Goal: Task Accomplishment & Management: Use online tool/utility

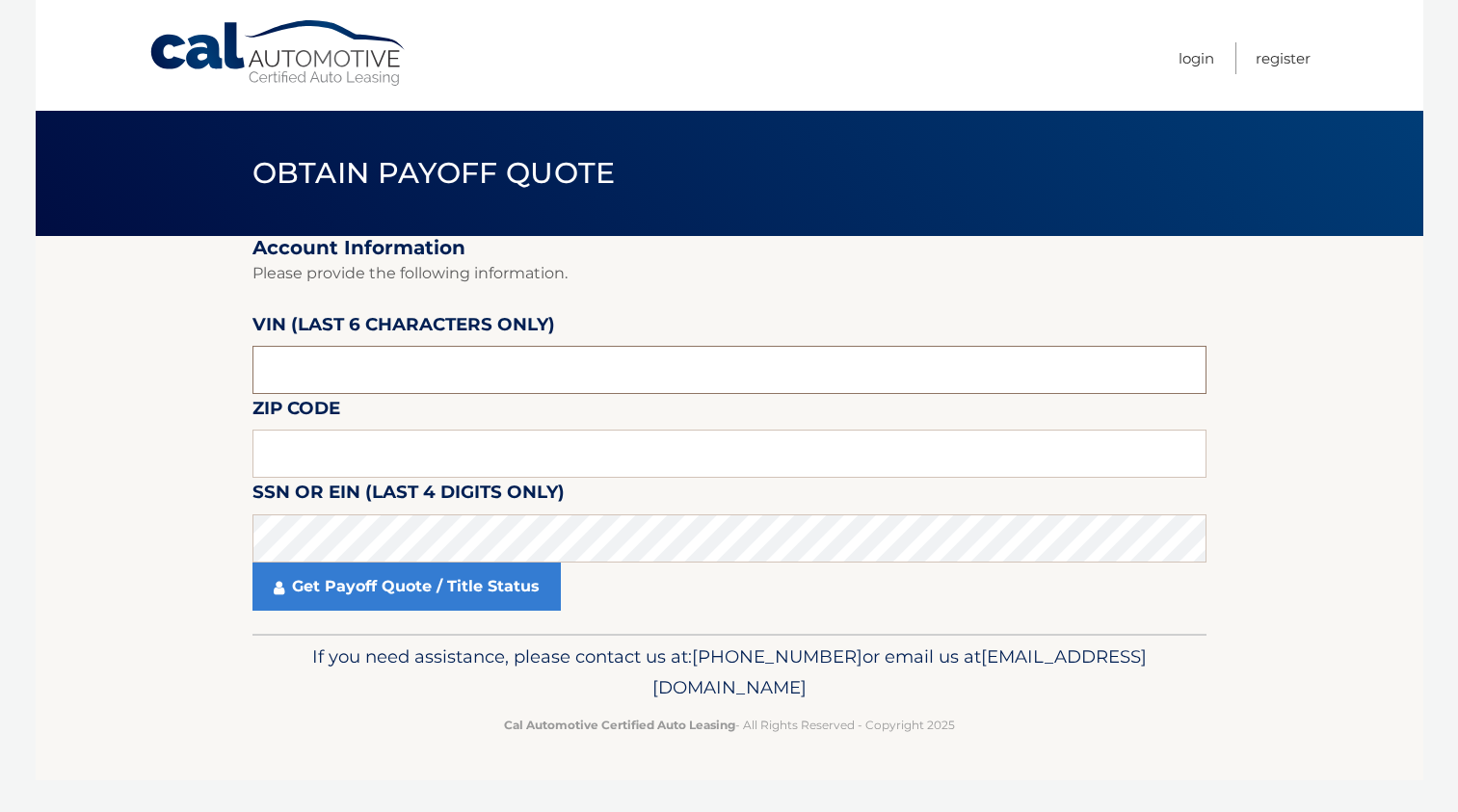
click at [279, 378] on input "text" at bounding box center [729, 369] width 954 height 48
click at [464, 372] on input "text" at bounding box center [729, 369] width 954 height 48
paste input "735979"
type input "735979"
drag, startPoint x: 358, startPoint y: 462, endPoint x: 373, endPoint y: 467, distance: 15.8
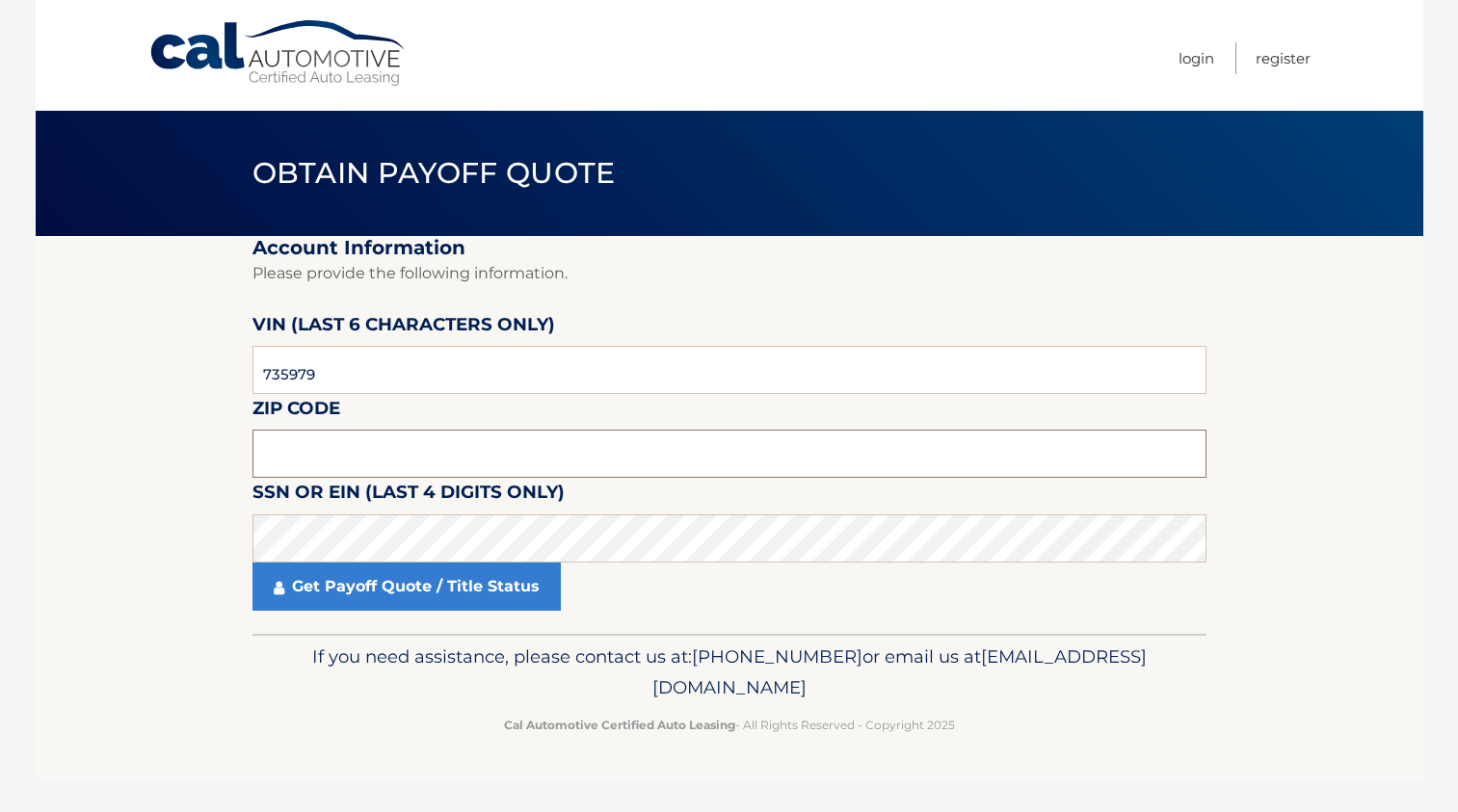
click at [360, 464] on input "text" at bounding box center [729, 453] width 954 height 48
paste input "08757"
type input "08757"
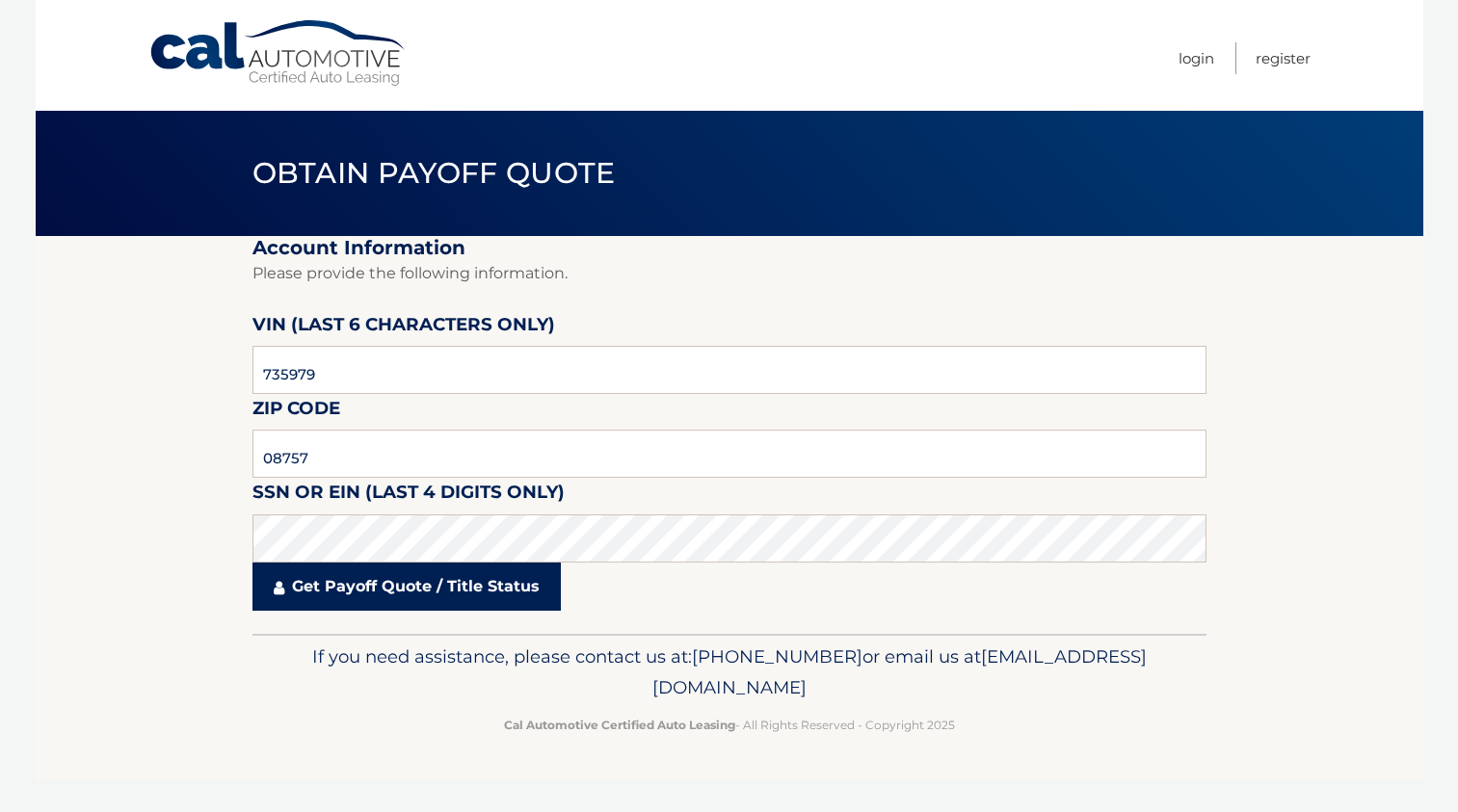
click at [470, 597] on link "Get Payoff Quote / Title Status" at bounding box center [406, 585] width 308 height 48
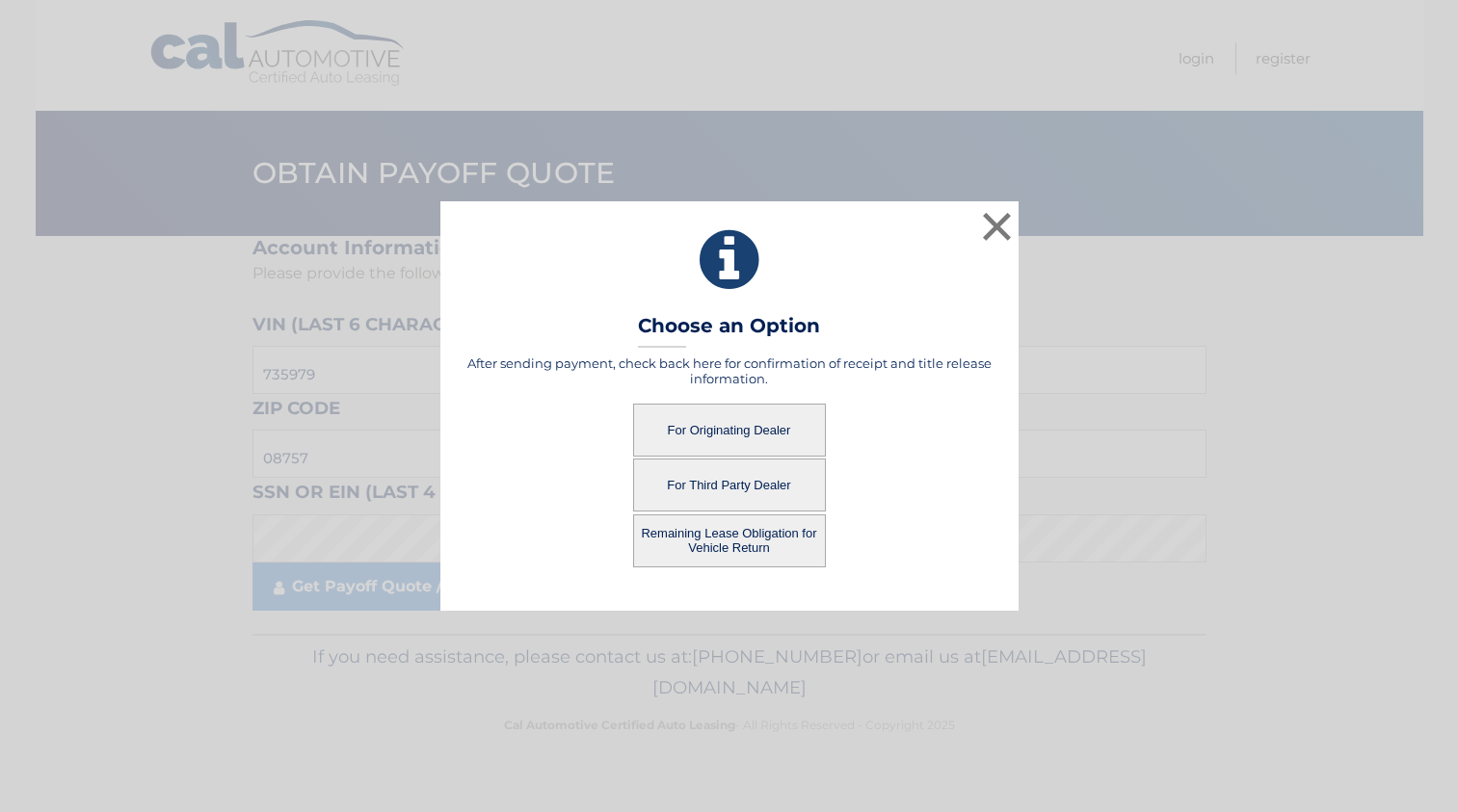
click at [734, 549] on button "Remaining Lease Obligation for Vehicle Return" at bounding box center [729, 540] width 192 height 53
click at [705, 544] on button "Remaining Lease Obligation for Vehicle Return" at bounding box center [729, 540] width 192 height 53
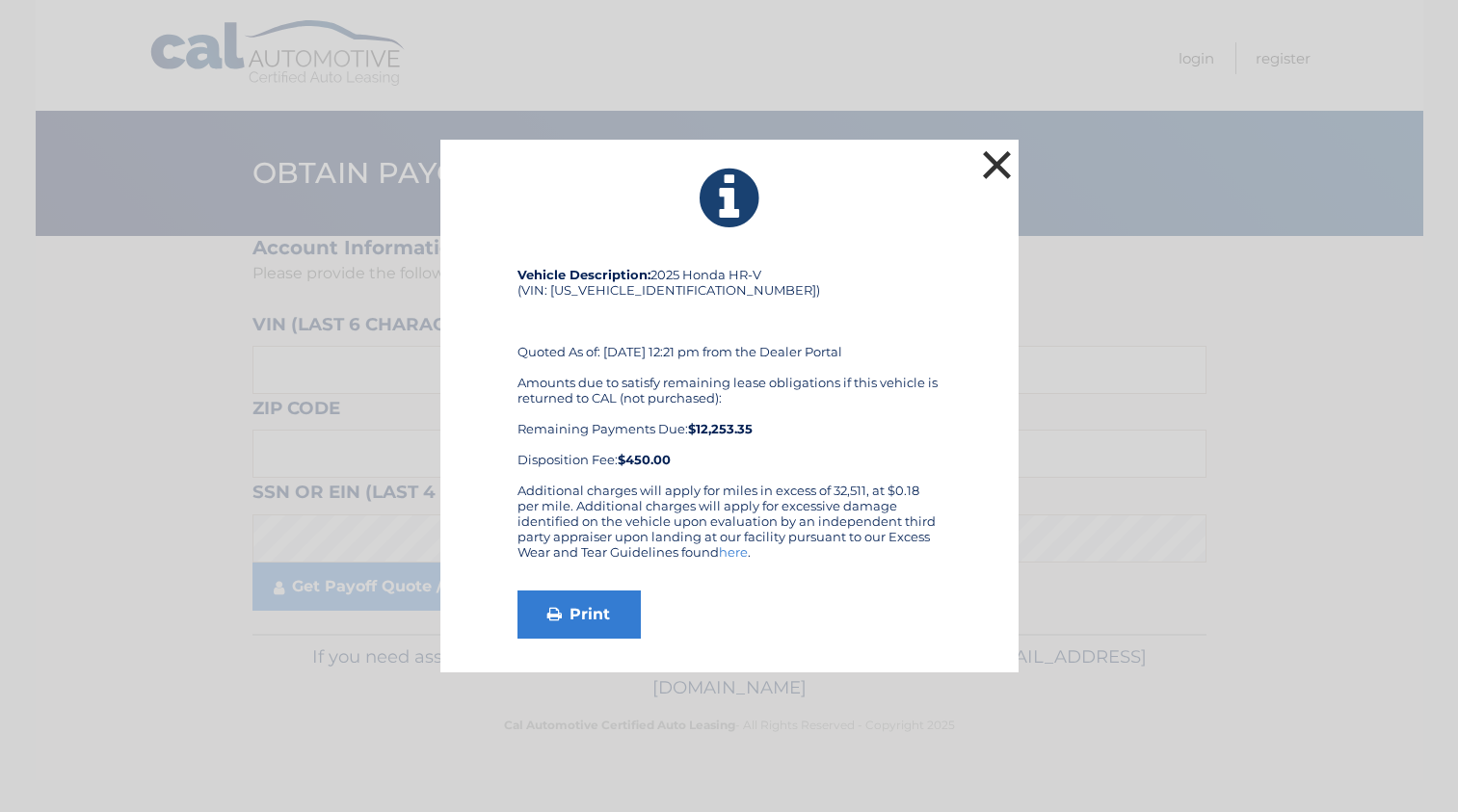
click at [998, 159] on button "×" at bounding box center [997, 164] width 38 height 38
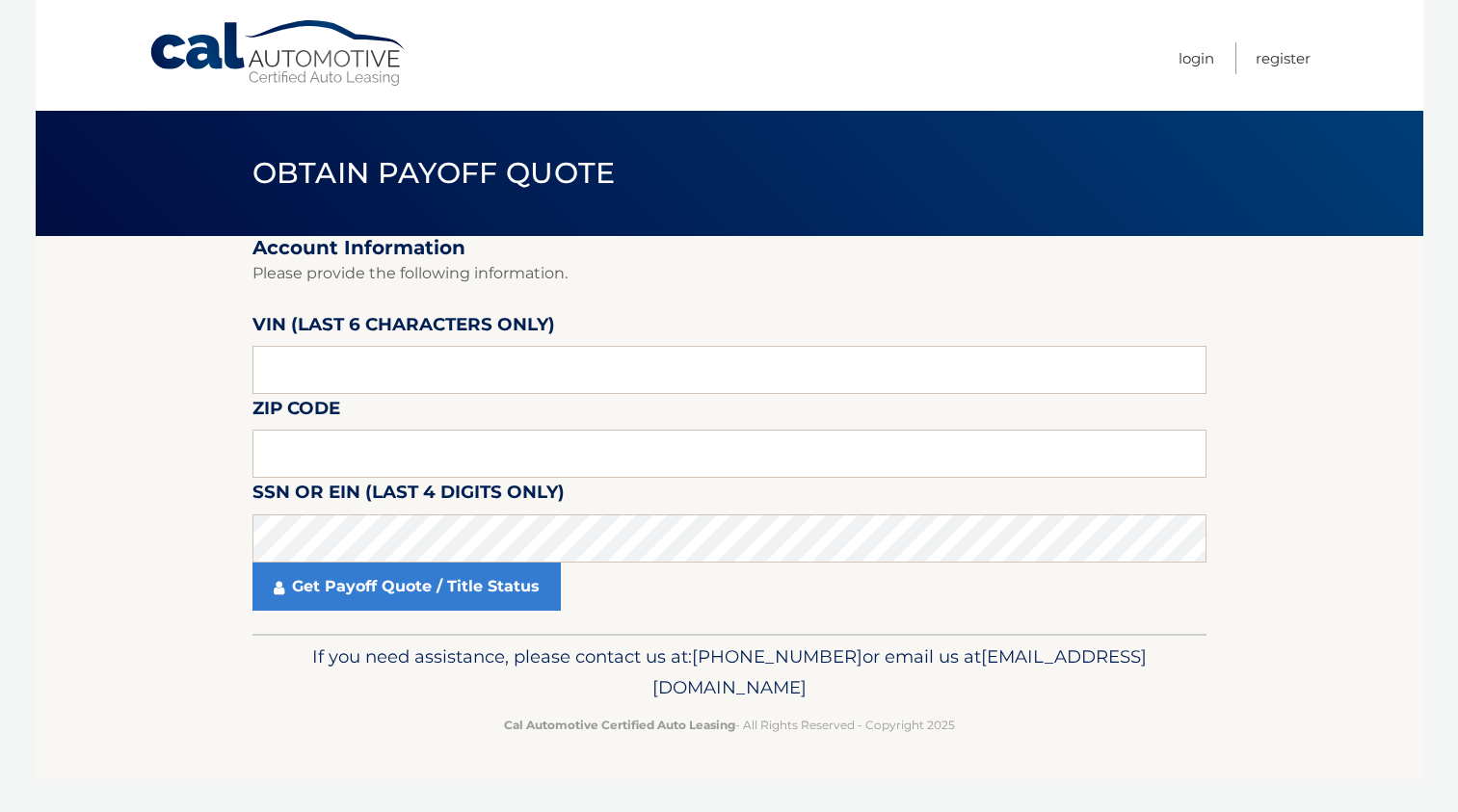
click at [306, 66] on link "Cal Automotive" at bounding box center [278, 54] width 260 height 69
click at [400, 386] on input "text" at bounding box center [729, 369] width 954 height 48
click at [361, 372] on input "text" at bounding box center [729, 369] width 954 height 48
type input "521878"
click at [437, 459] on input "text" at bounding box center [729, 453] width 954 height 48
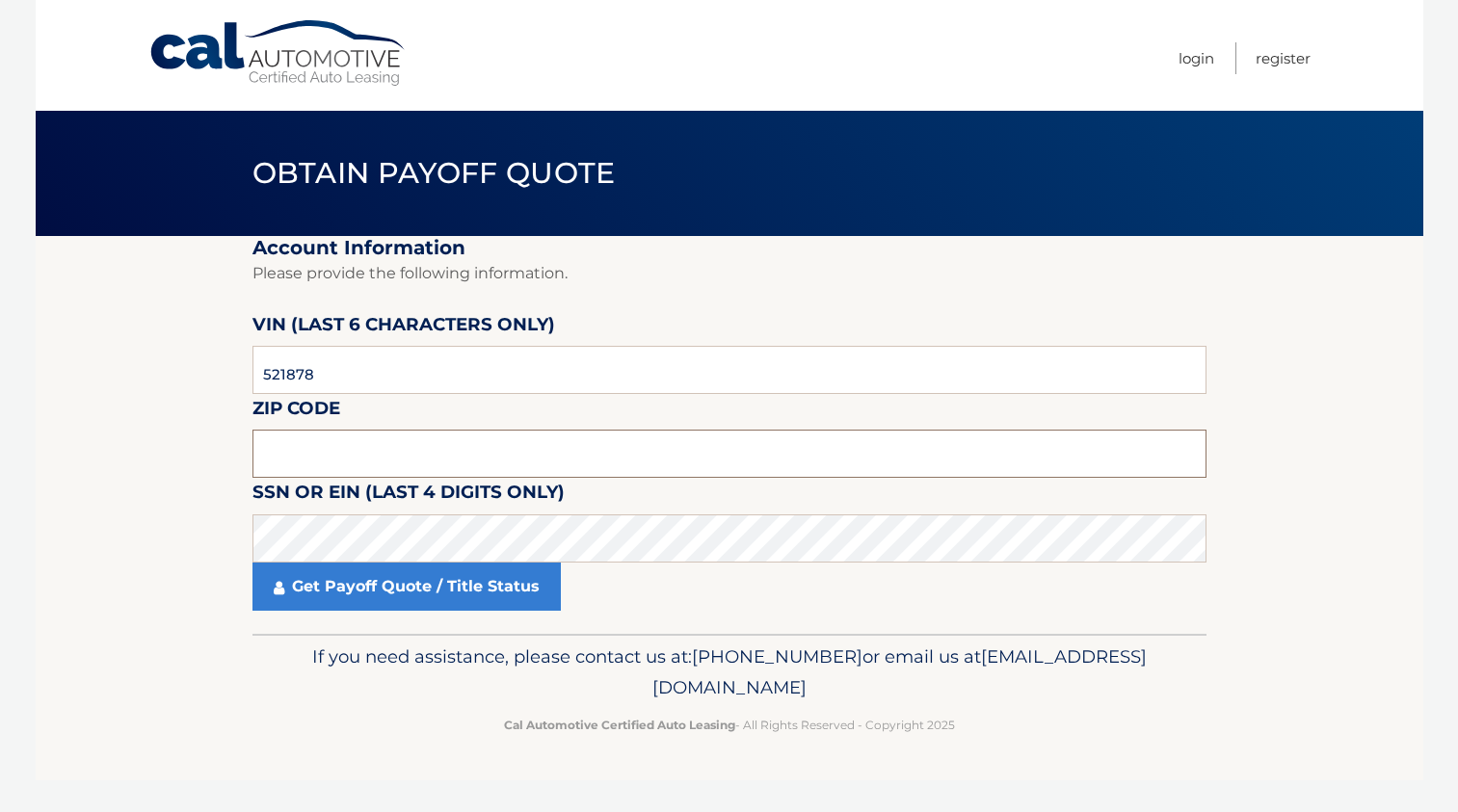
paste input "11714"
type input "11714"
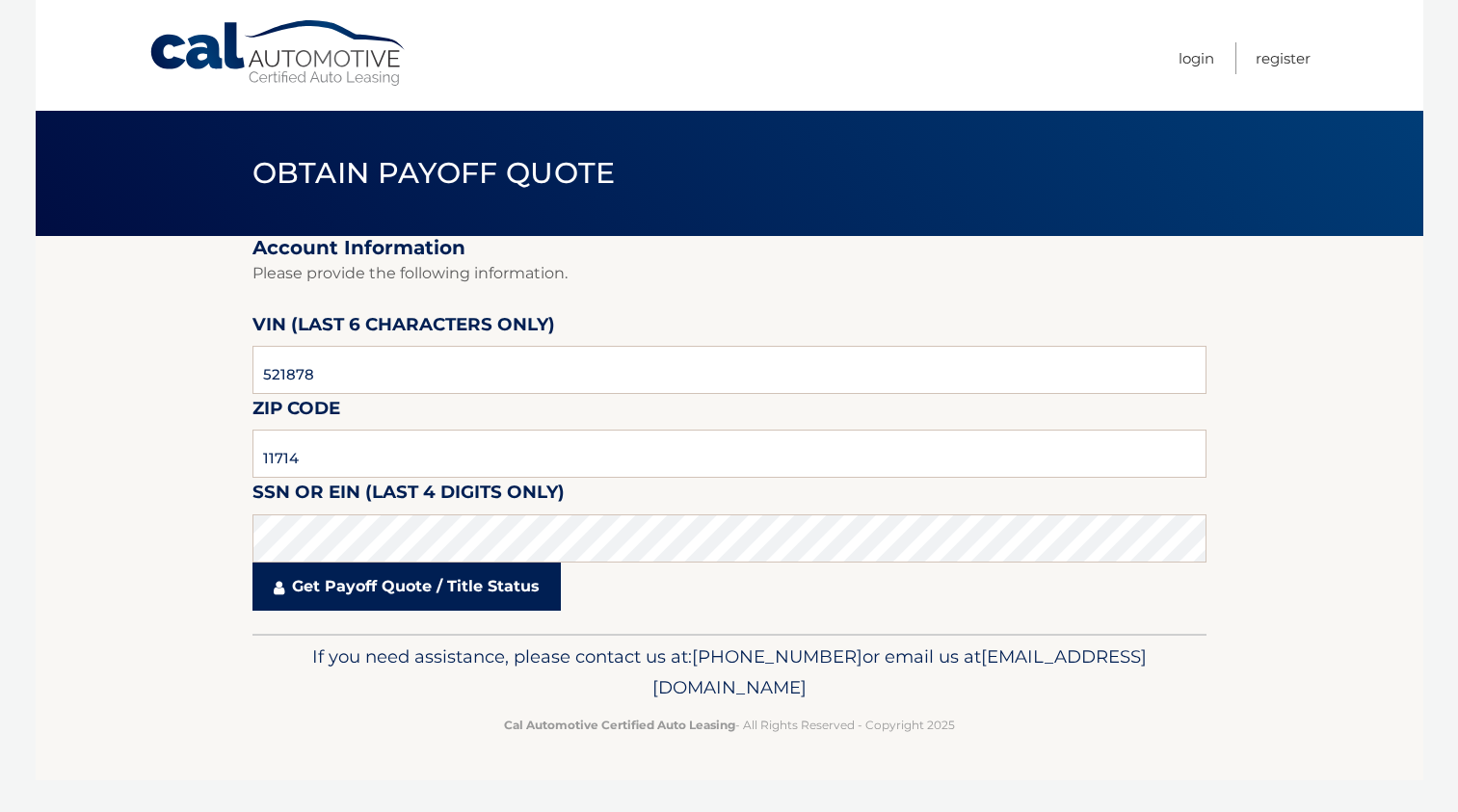
click at [381, 589] on link "Get Payoff Quote / Title Status" at bounding box center [406, 585] width 308 height 48
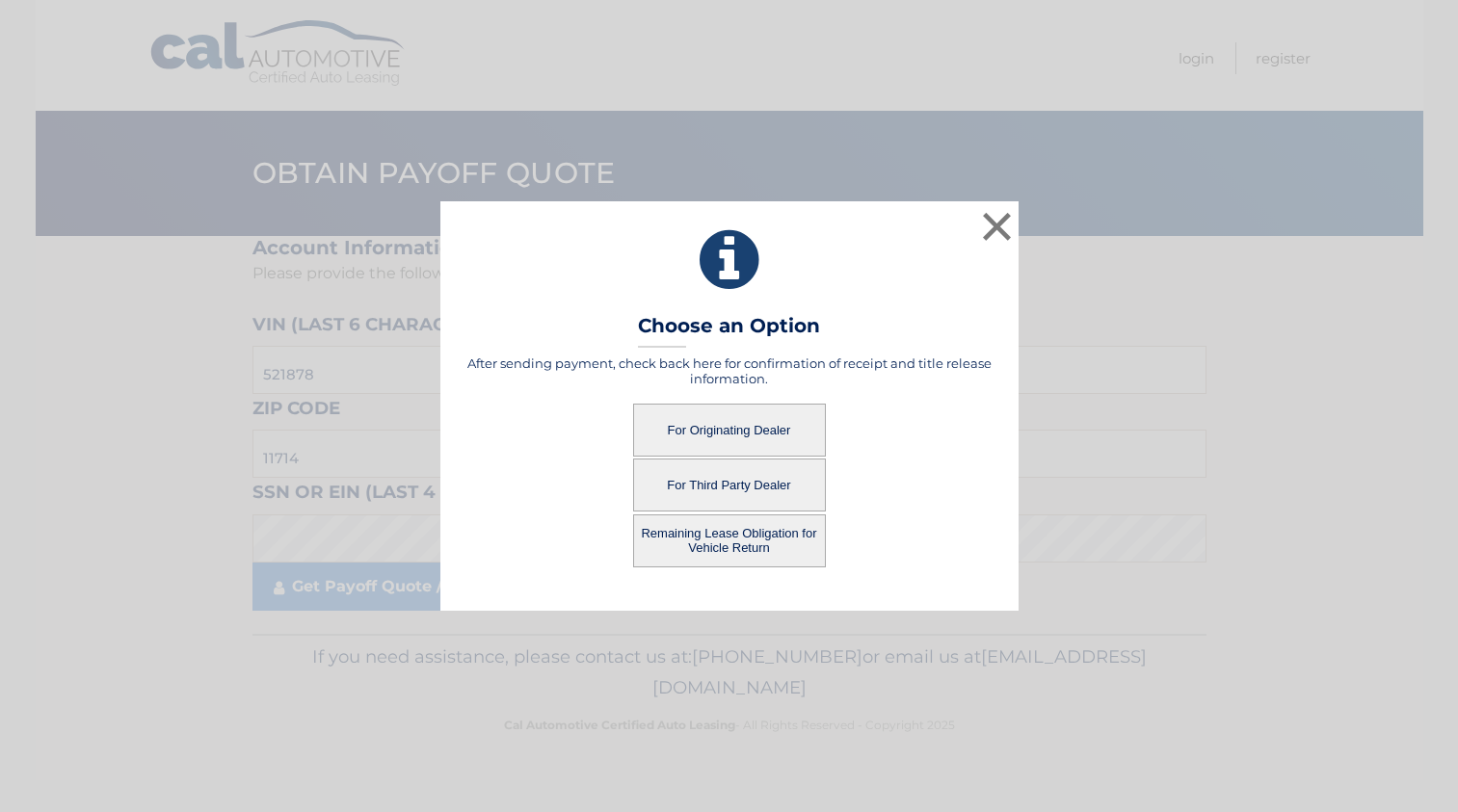
click at [701, 533] on button "Remaining Lease Obligation for Vehicle Return" at bounding box center [729, 540] width 192 height 53
click at [713, 540] on button "Remaining Lease Obligation for Vehicle Return" at bounding box center [729, 540] width 192 height 53
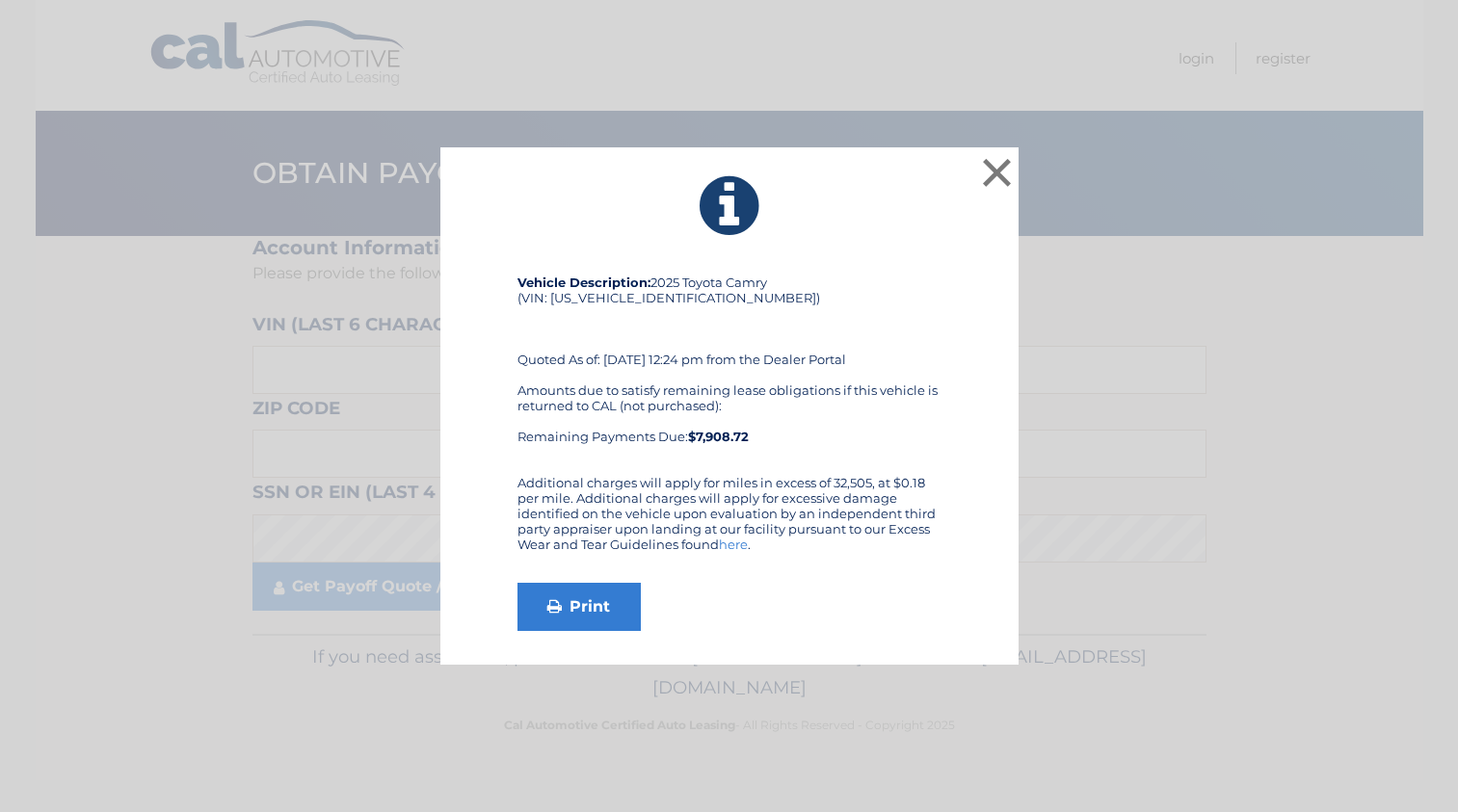
click at [728, 543] on link "here" at bounding box center [732, 544] width 28 height 16
click at [1002, 163] on button "×" at bounding box center [997, 172] width 38 height 38
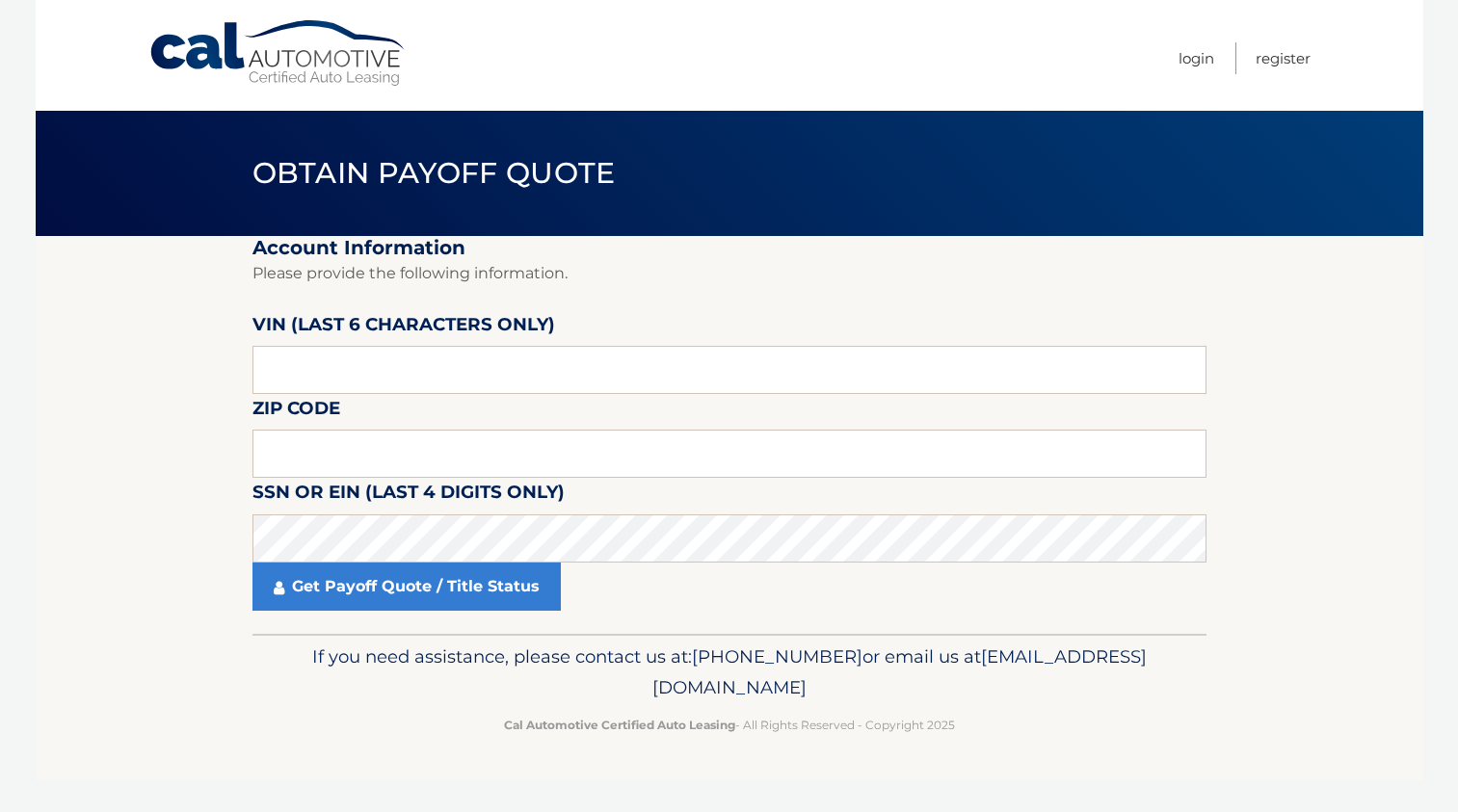
drag, startPoint x: 338, startPoint y: 685, endPoint x: 569, endPoint y: 761, distance: 243.2
click at [337, 685] on p "If you need assistance, please contact us at: [PHONE_NUMBER] or email us at [EM…" at bounding box center [729, 672] width 929 height 62
click at [314, 725] on p "Cal Automotive Certified Auto Leasing - All Rights Reserved - Copyright 2025" at bounding box center [729, 725] width 929 height 21
drag, startPoint x: 174, startPoint y: 440, endPoint x: 270, endPoint y: 329, distance: 146.8
click at [175, 438] on section "Account Information Please provide the following information. [PERSON_NAME] (la…" at bounding box center [729, 435] width 1387 height 398
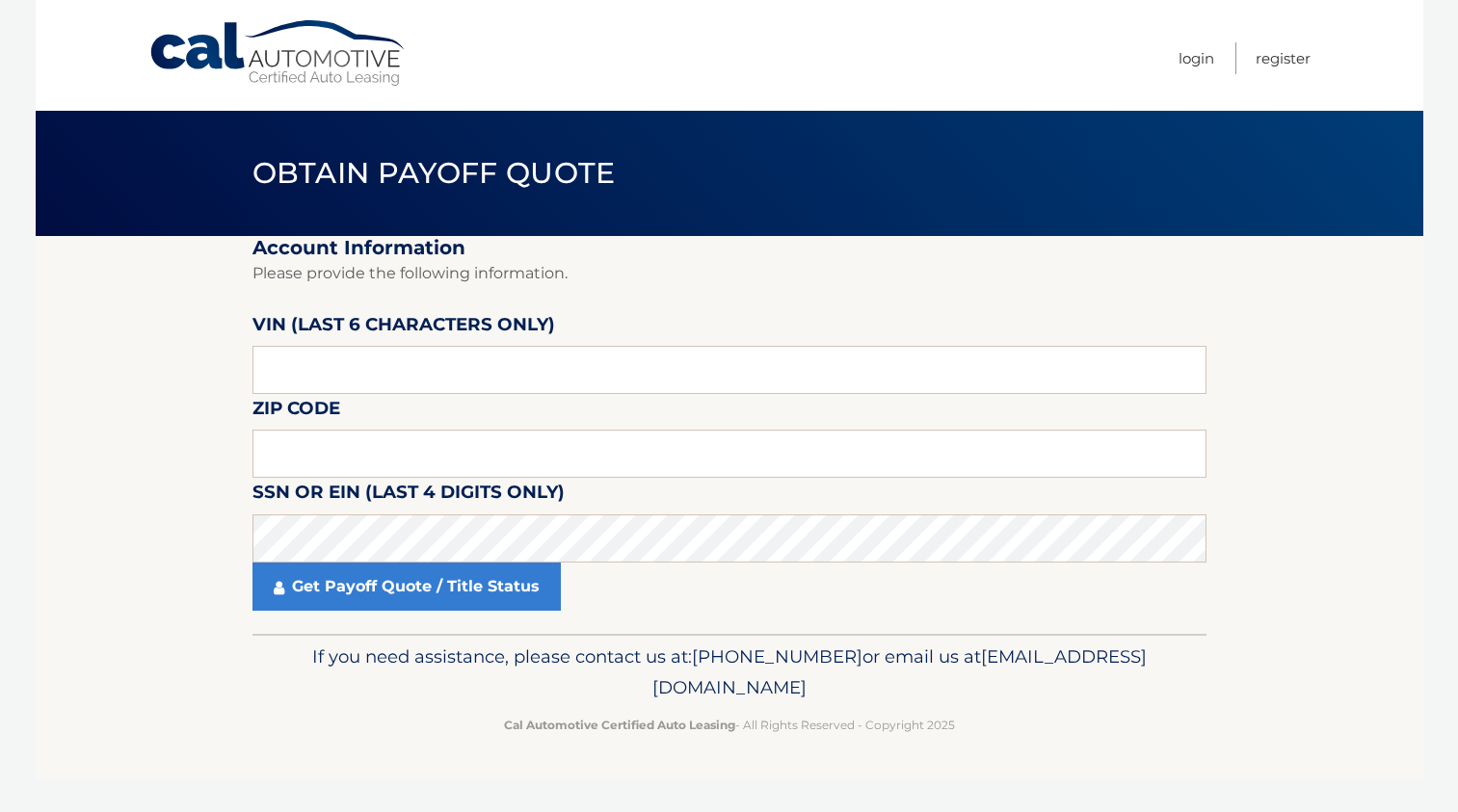
drag, startPoint x: 91, startPoint y: 442, endPoint x: 279, endPoint y: 448, distance: 188.1
click at [96, 442] on section "Account Information Please provide the following information. [PERSON_NAME] (la…" at bounding box center [729, 435] width 1387 height 398
